Goal: Navigation & Orientation: Find specific page/section

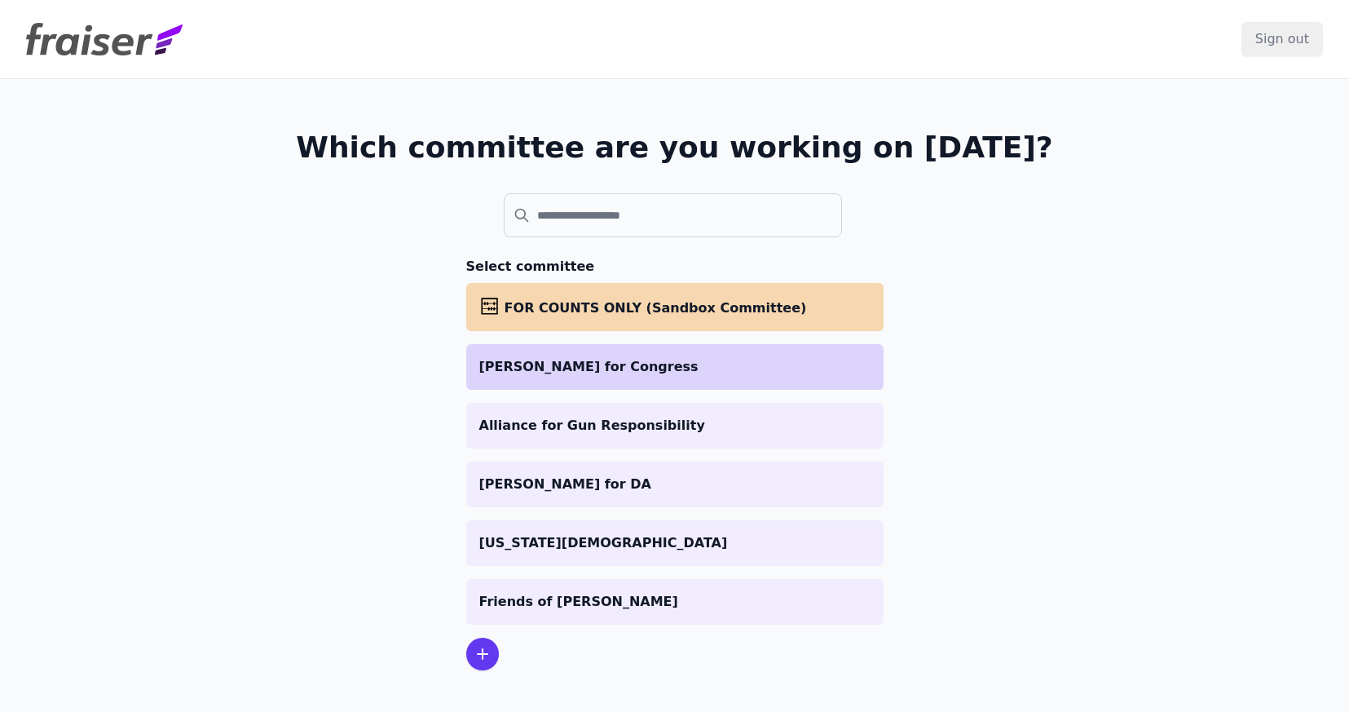
click at [543, 357] on p "Bo Mitchell for Congress" at bounding box center [674, 367] width 391 height 20
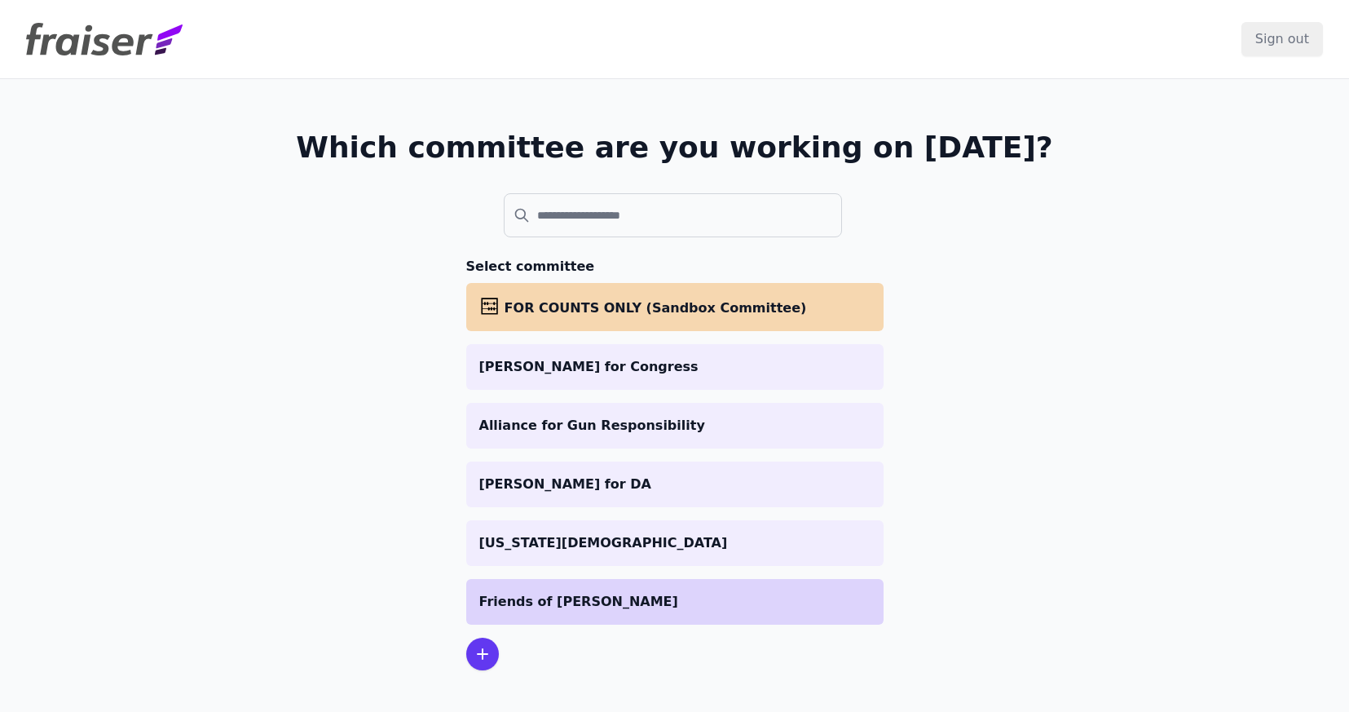
click at [544, 610] on p "Friends of [PERSON_NAME]" at bounding box center [674, 602] width 391 height 20
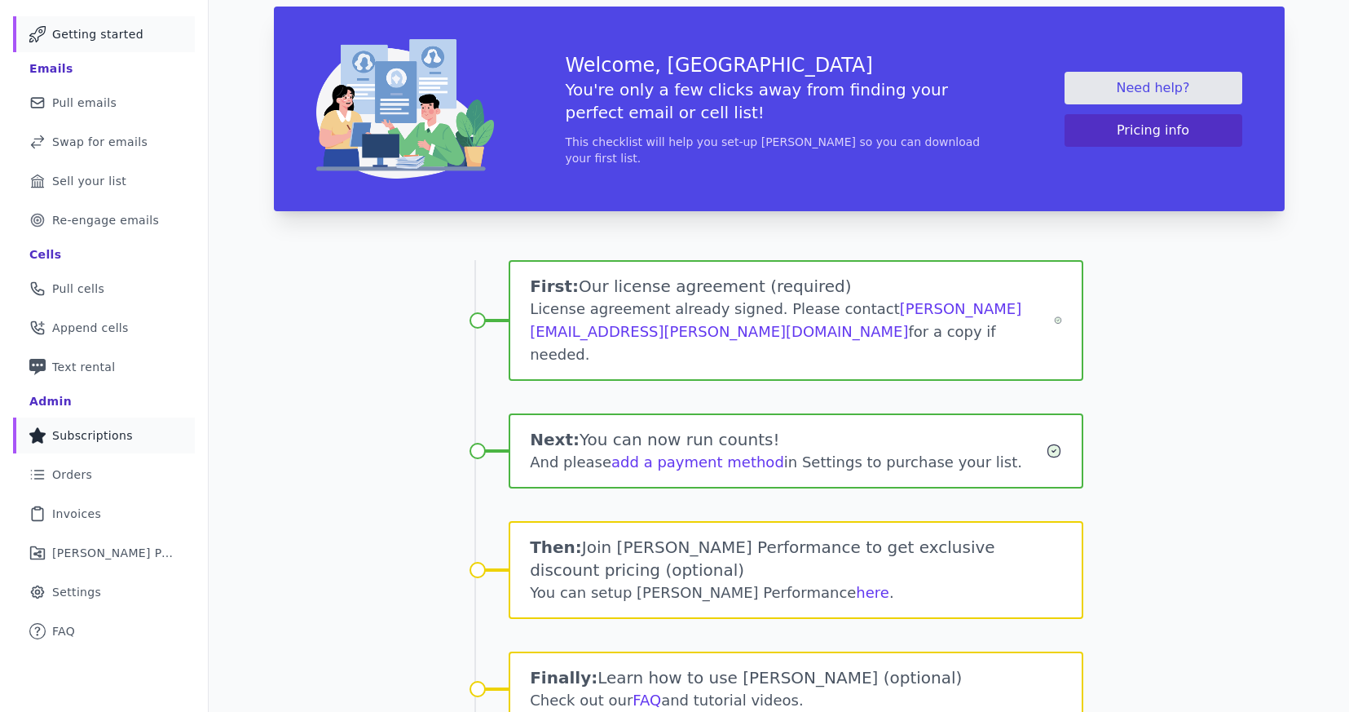
scroll to position [100, 0]
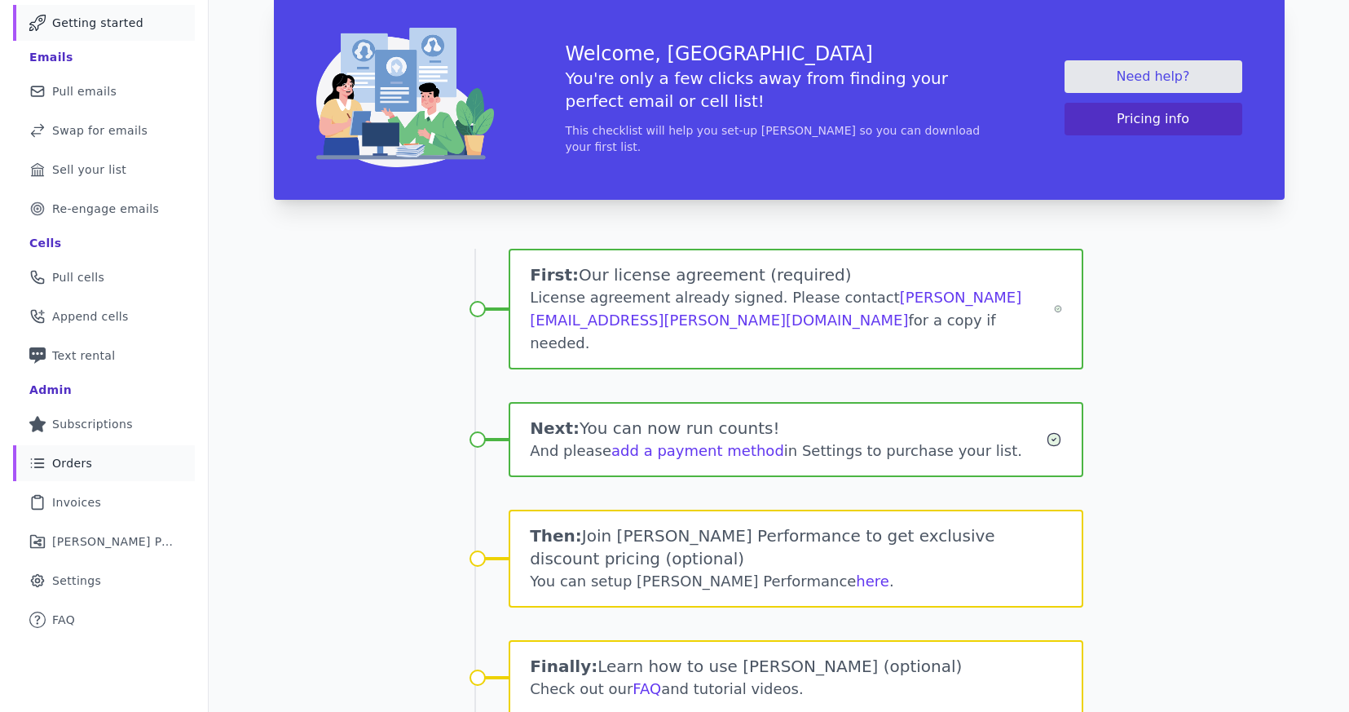
click at [80, 474] on link "List Icon Outline of bulleted list Orders" at bounding box center [104, 463] width 182 height 36
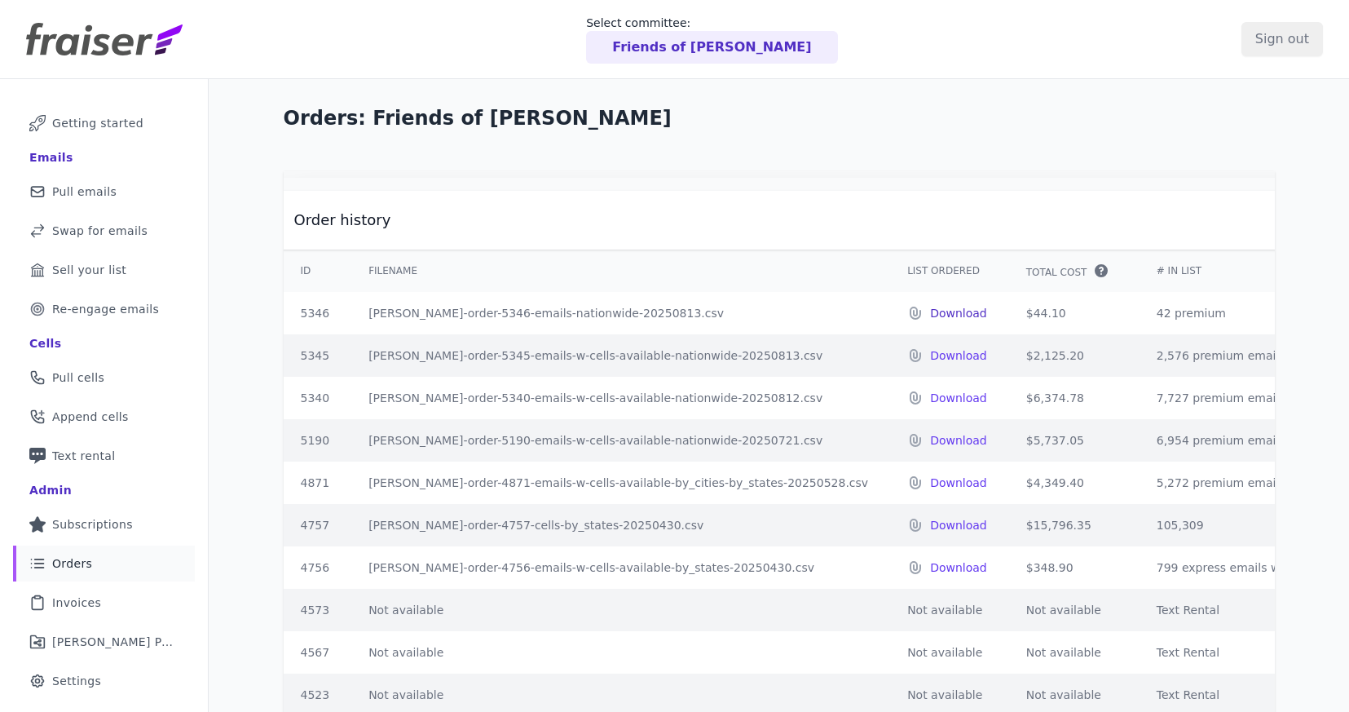
scroll to position [0, 15]
